Goal: Find specific page/section: Find specific page/section

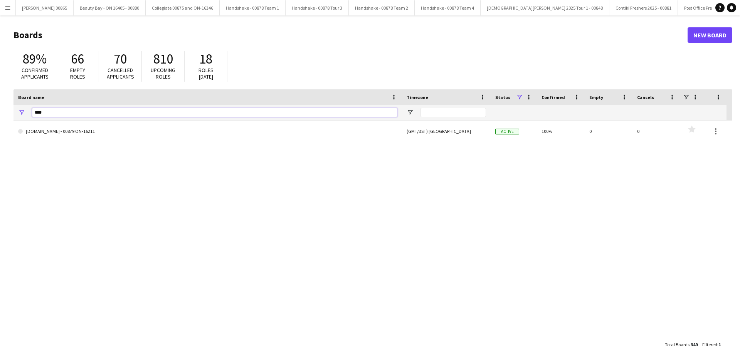
click at [122, 109] on input "****" at bounding box center [215, 112] width 366 height 9
type input "**********"
click at [87, 146] on div "Post Office Freshers Tour - 00850 (GMT/BST) [GEOGRAPHIC_DATA] Active 96% 1 4 Fa…" at bounding box center [372, 229] width 719 height 217
click at [89, 139] on link "Post Office Freshers Tour - 00850" at bounding box center [207, 132] width 379 height 22
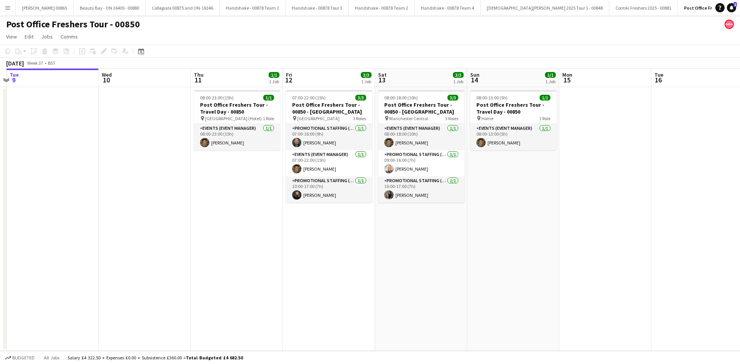
scroll to position [0, 276]
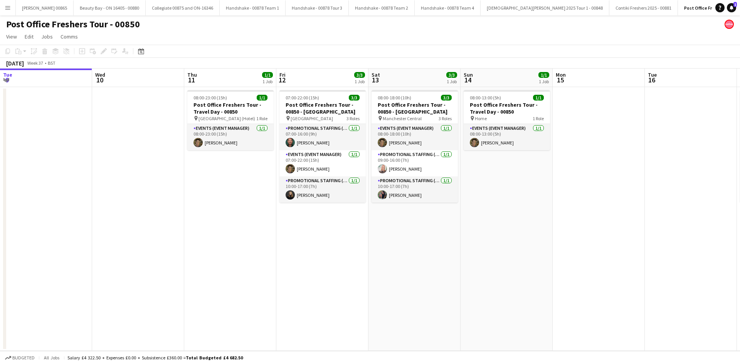
drag, startPoint x: 382, startPoint y: 248, endPoint x: 362, endPoint y: 248, distance: 20.1
click at [362, 248] on app-calendar-viewport "Sat 6 Sun 7 Mon 8 Tue 9 Wed 10 Thu 11 1/1 1 Job Fri 12 3/3 1 Job Sat 13 3/3 1 J…" at bounding box center [370, 210] width 740 height 283
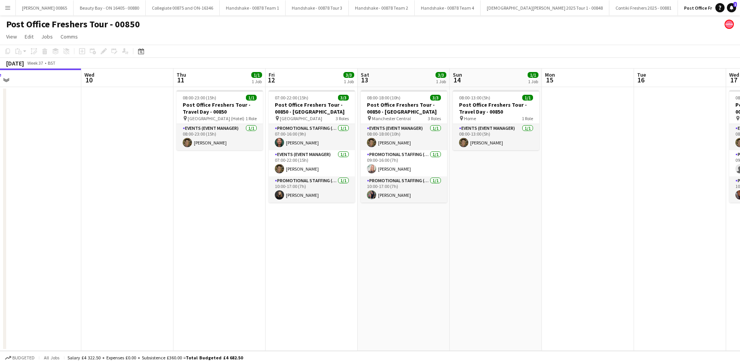
drag, startPoint x: 429, startPoint y: 235, endPoint x: 418, endPoint y: 234, distance: 10.8
click at [418, 234] on app-calendar-viewport "Sat 6 Sun 7 Mon 8 Tue 9 Wed 10 Thu 11 1/1 1 Job Fri 12 3/3 1 Job Sat 13 3/3 1 J…" at bounding box center [370, 210] width 740 height 283
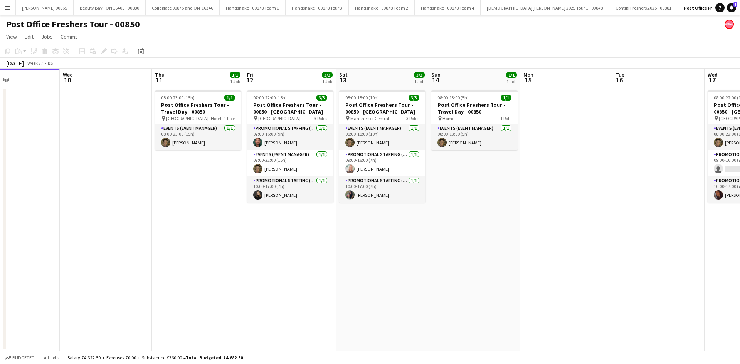
drag, startPoint x: 508, startPoint y: 234, endPoint x: 487, endPoint y: 235, distance: 21.6
click at [487, 235] on app-calendar-viewport "Sat 6 Sun 7 Mon 8 Tue 9 Wed 10 Thu 11 1/1 1 Job Fri 12 3/3 1 Job Sat 13 3/3 1 J…" at bounding box center [370, 210] width 740 height 283
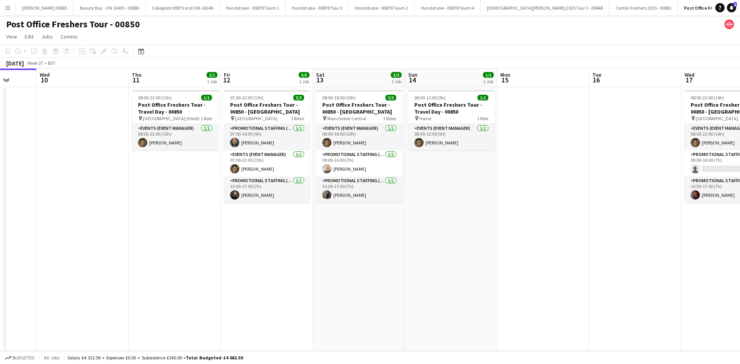
drag, startPoint x: 529, startPoint y: 235, endPoint x: 505, endPoint y: 239, distance: 23.5
click at [505, 239] on app-calendar-viewport "Sun 7 Mon 8 Tue 9 Wed 10 Thu 11 1/1 1 Job Fri 12 3/3 1 Job Sat 13 3/3 1 Job Sun…" at bounding box center [370, 210] width 740 height 283
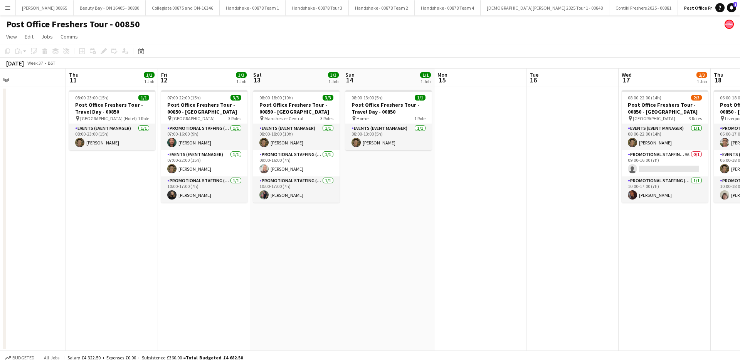
drag, startPoint x: 586, startPoint y: 236, endPoint x: 523, endPoint y: 237, distance: 62.9
click at [523, 237] on app-calendar-viewport "Sun 7 Mon 8 Tue 9 Wed 10 Thu 11 1/1 1 Job Fri 12 3/3 1 Job Sat 13 3/3 1 Job Sun…" at bounding box center [370, 210] width 740 height 283
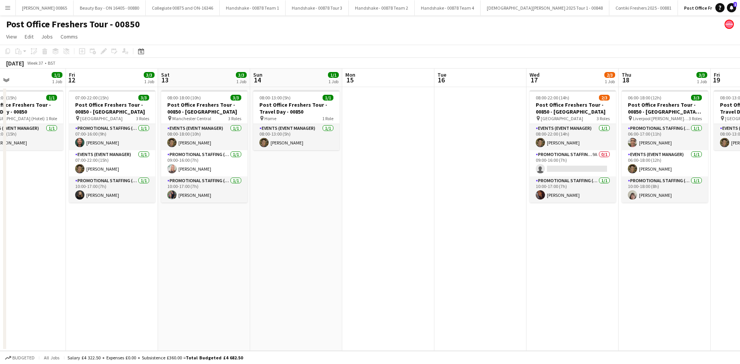
scroll to position [0, 232]
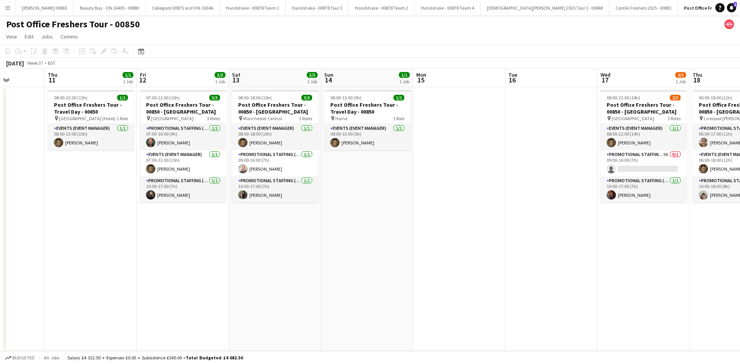
drag, startPoint x: 527, startPoint y: 237, endPoint x: 506, endPoint y: 241, distance: 21.6
click at [506, 241] on app-calendar-viewport "Mon 8 Tue 9 Wed 10 Thu 11 1/1 1 Job Fri 12 3/3 1 Job Sat 13 3/3 1 Job Sun 14 1/…" at bounding box center [370, 210] width 740 height 283
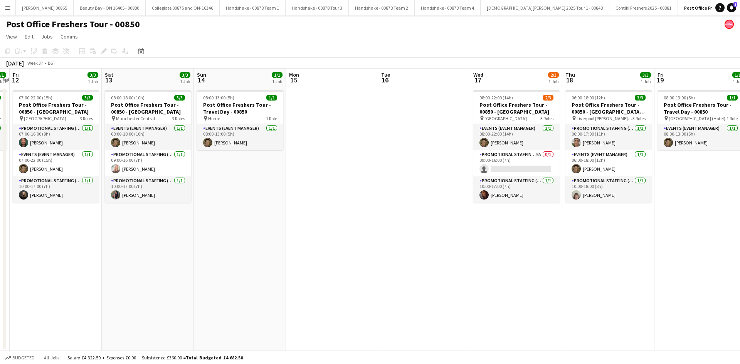
scroll to position [0, 268]
drag, startPoint x: 497, startPoint y: 224, endPoint x: 368, endPoint y: 224, distance: 128.4
click at [368, 224] on app-calendar-viewport "Tue 9 Wed 10 Thu 11 1/1 1 Job Fri 12 3/3 1 Job Sat 13 3/3 1 Job Sun 14 1/1 1 Jo…" at bounding box center [370, 210] width 740 height 283
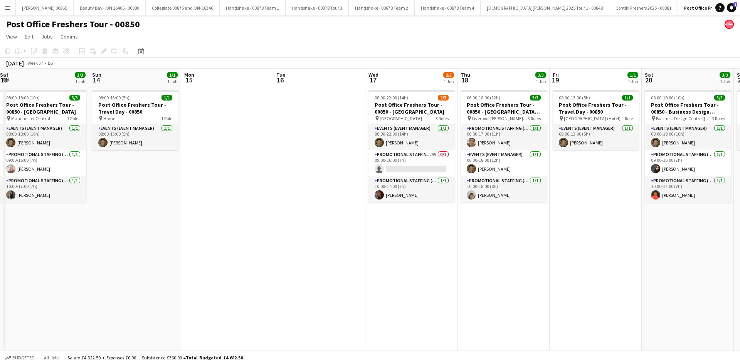
scroll to position [0, 285]
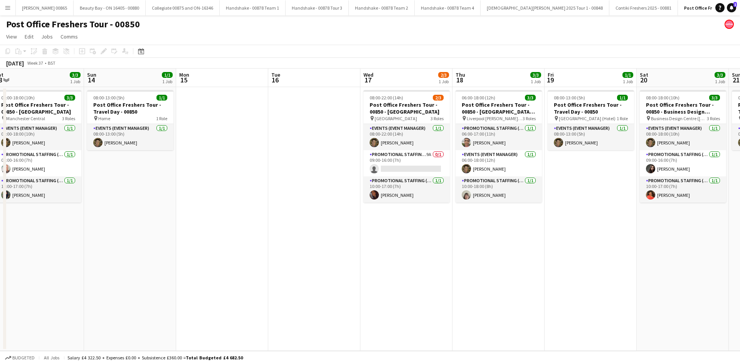
drag, startPoint x: 492, startPoint y: 236, endPoint x: 383, endPoint y: 237, distance: 108.7
click at [383, 237] on app-calendar-viewport "Wed 10 Thu 11 1/1 1 Job Fri 12 3/3 1 Job Sat 13 3/3 1 Job Sun 14 1/1 1 Job Mon …" at bounding box center [370, 210] width 740 height 283
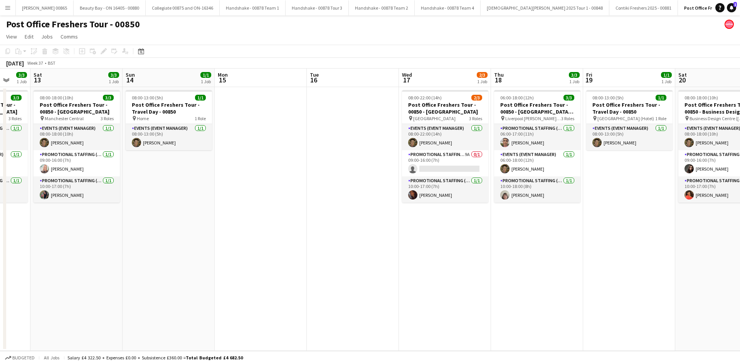
drag, startPoint x: 481, startPoint y: 251, endPoint x: 325, endPoint y: 251, distance: 155.4
click at [325, 251] on app-calendar-viewport "Wed 10 Thu 11 1/1 1 Job Fri 12 3/3 1 Job Sat 13 3/3 1 Job Sun 14 1/1 1 Job Mon …" at bounding box center [370, 210] width 740 height 283
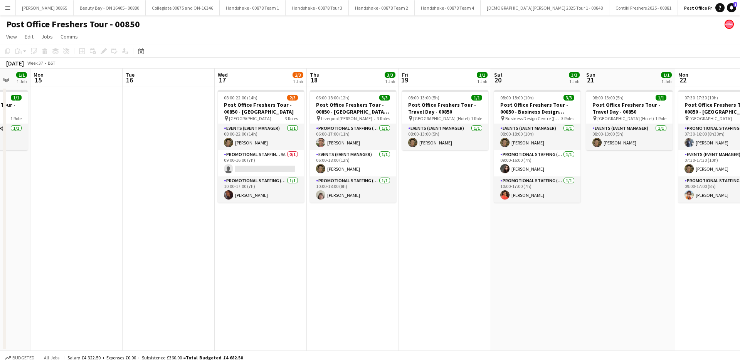
scroll to position [0, 256]
